Goal: Use online tool/utility: Use online tool/utility

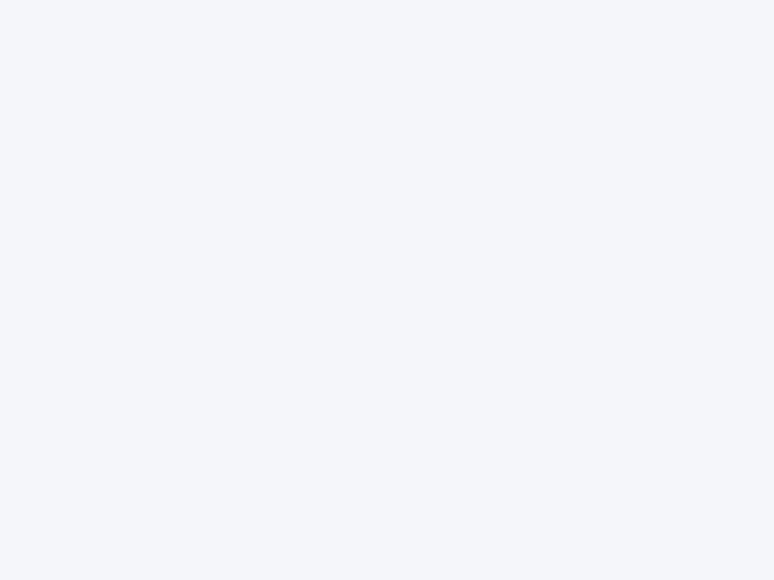
click at [387, 290] on div at bounding box center [387, 290] width 774 height 580
